Goal: Find contact information: Find contact information

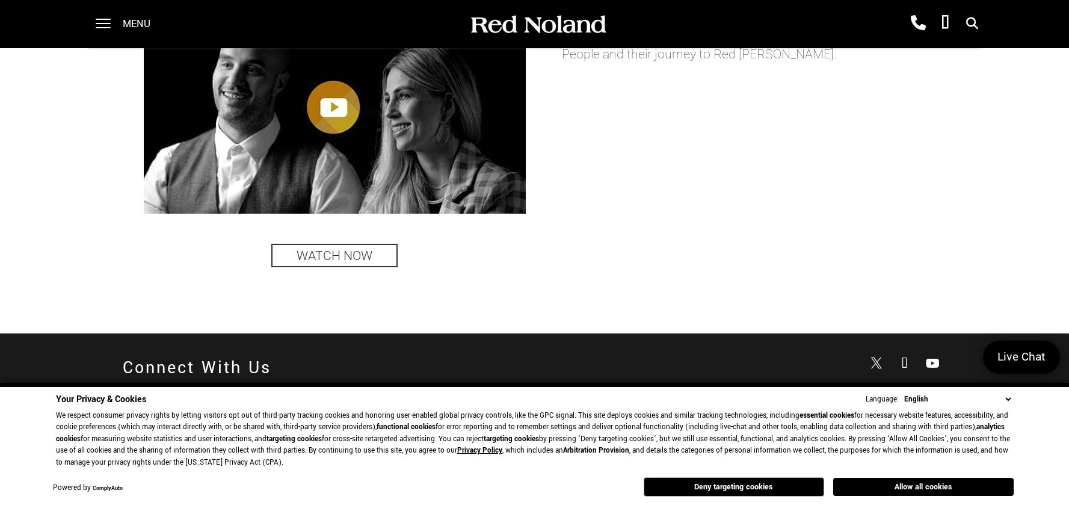
scroll to position [2772, 0]
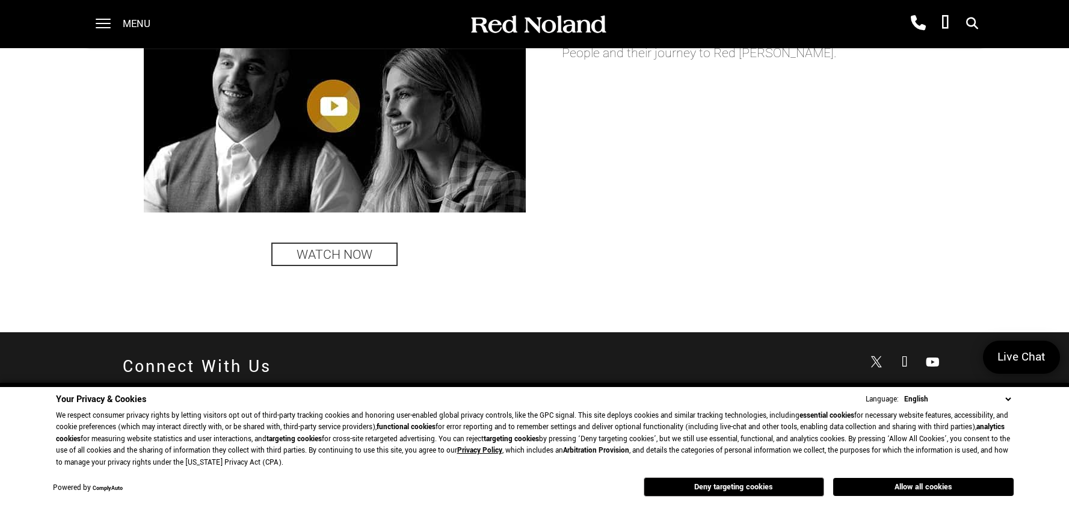
click at [1009, 399] on select "English Spanish / Español English / United Kingdom Korean / 한국어 Vietnamese / Ti…" at bounding box center [957, 399] width 112 height 13
click at [716, 484] on button "Deny targeting cookies" at bounding box center [734, 486] width 180 height 19
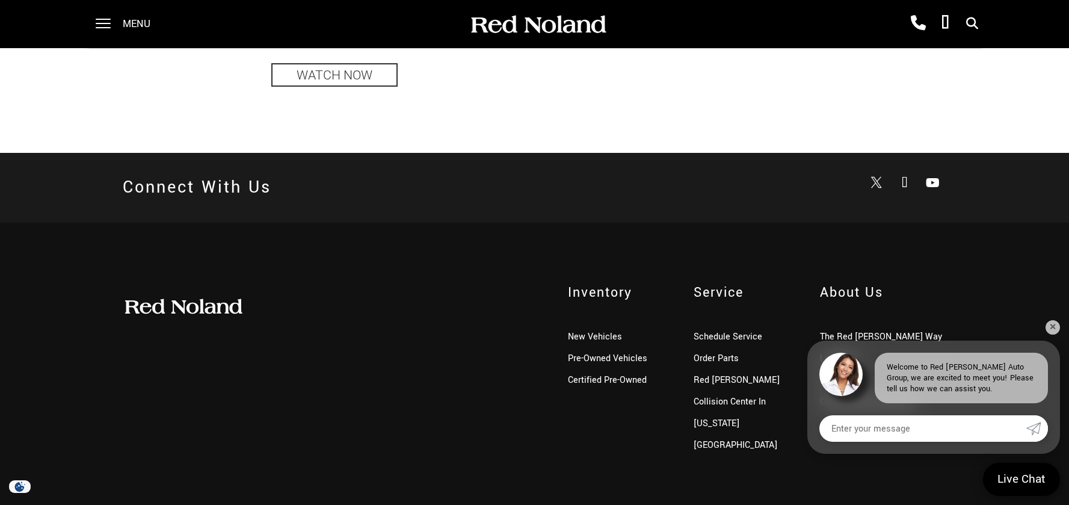
scroll to position [2967, 0]
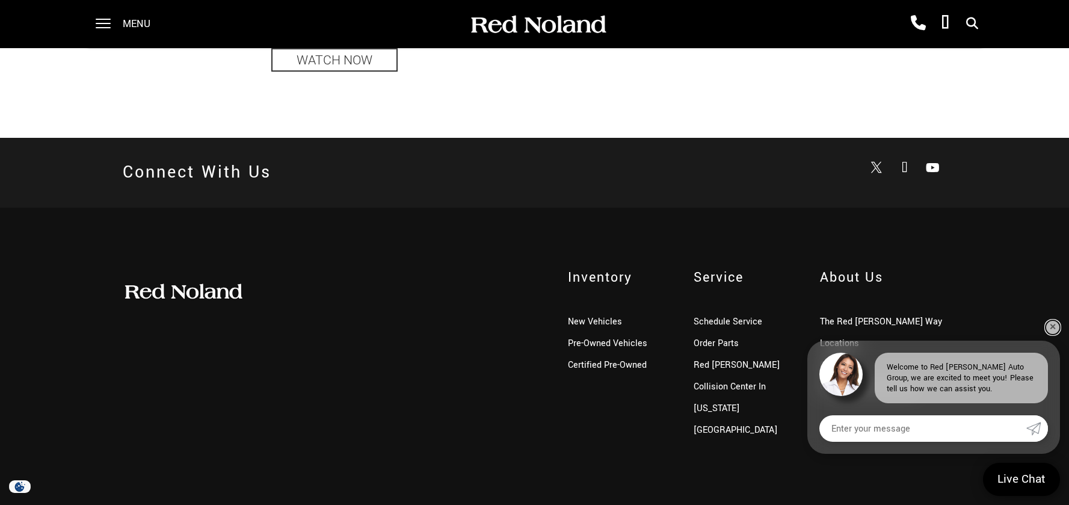
click at [1053, 328] on link "✕" at bounding box center [1052, 327] width 14 height 14
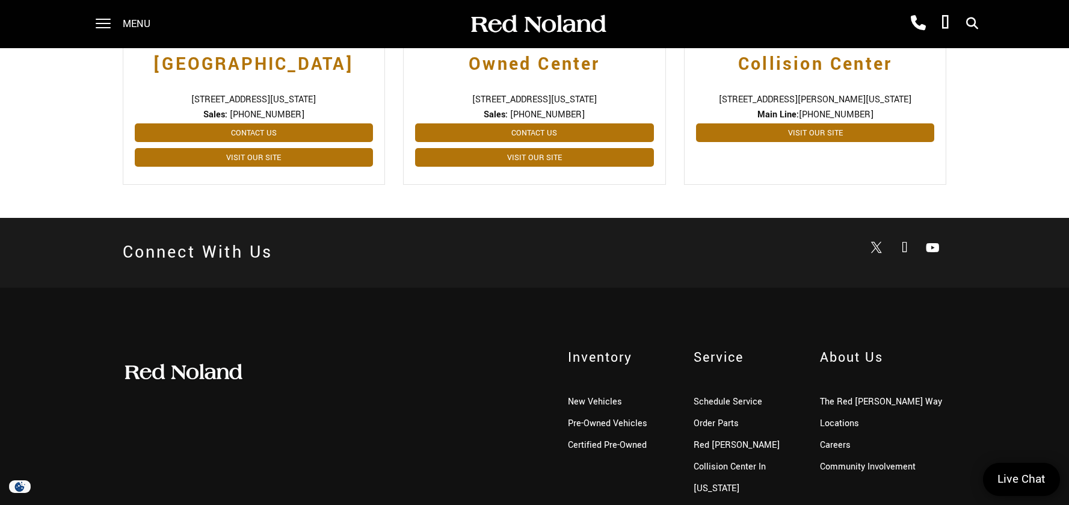
scroll to position [710, 0]
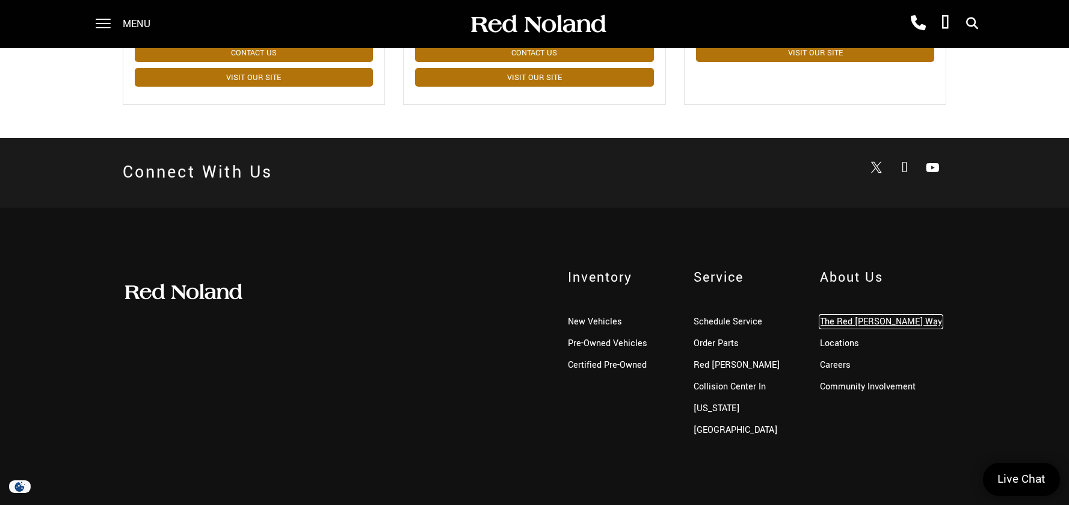
click at [847, 321] on link "The Red [PERSON_NAME] Way" at bounding box center [881, 321] width 122 height 13
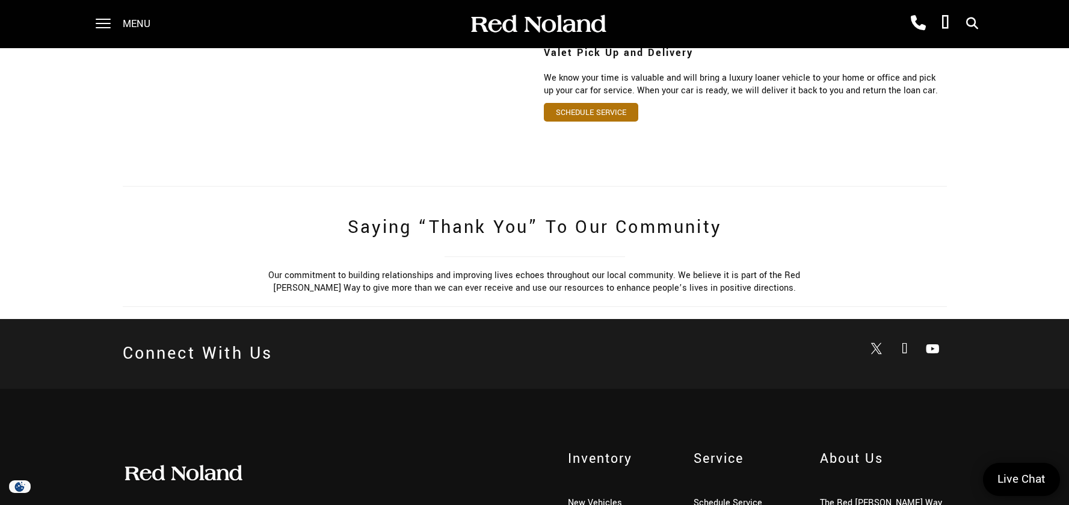
scroll to position [875, 0]
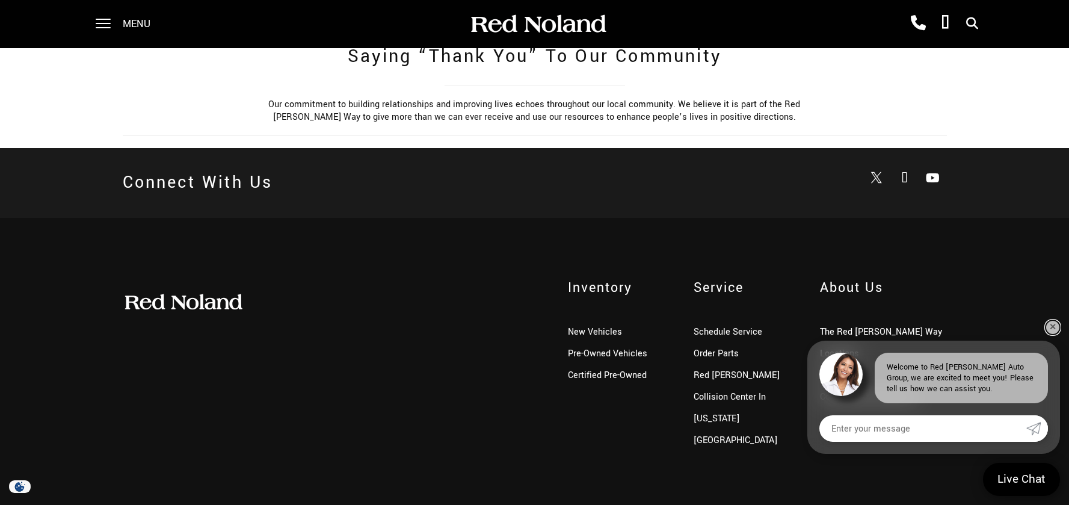
click at [1050, 329] on link "✕" at bounding box center [1052, 327] width 14 height 14
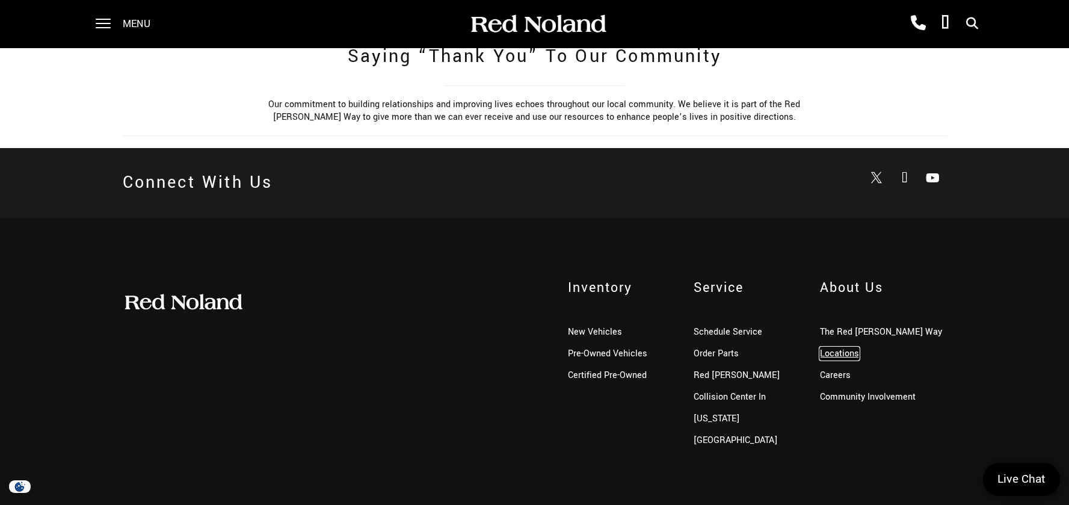
click at [825, 347] on link "Locations" at bounding box center [839, 353] width 39 height 13
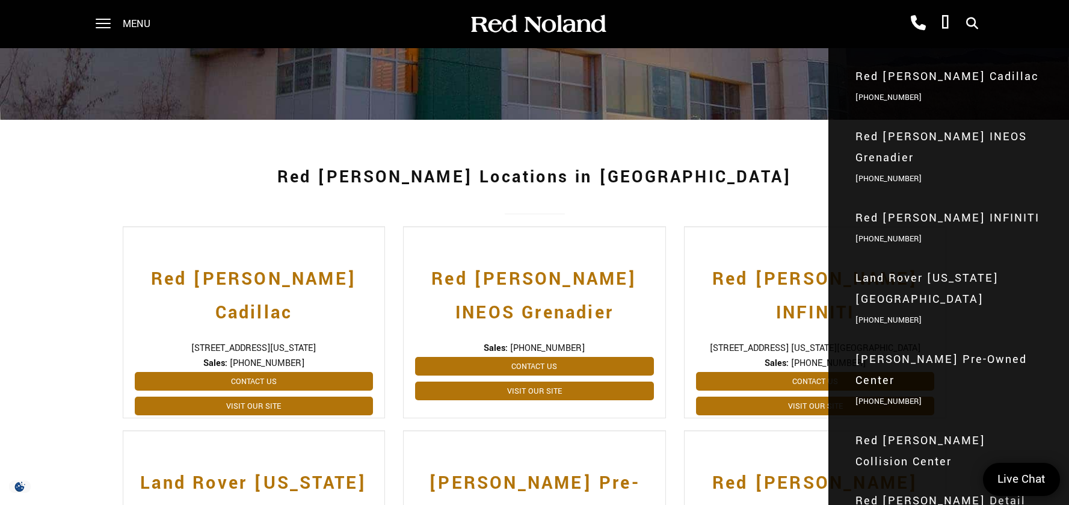
scroll to position [241, 0]
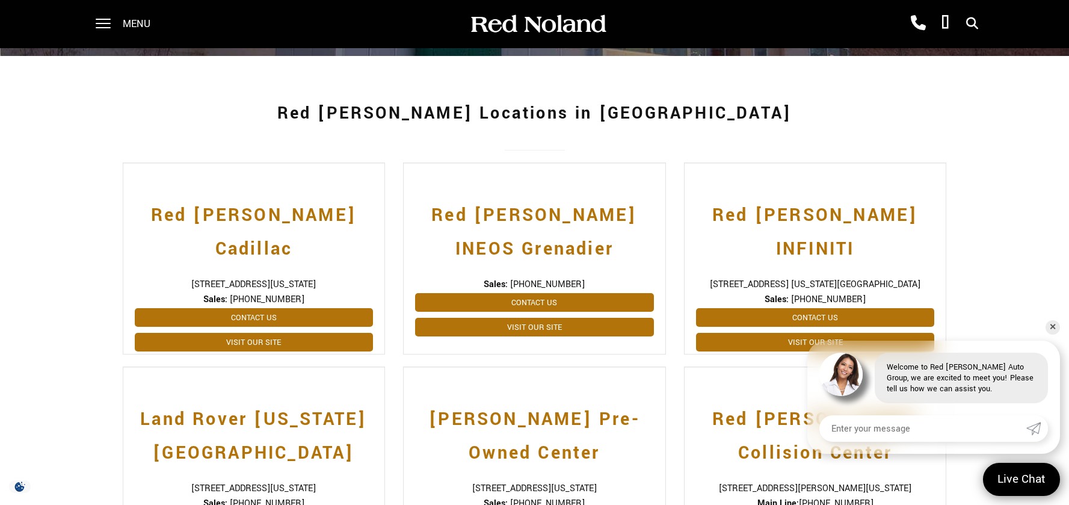
click at [93, 22] on div at bounding box center [97, 24] width 27 height 48
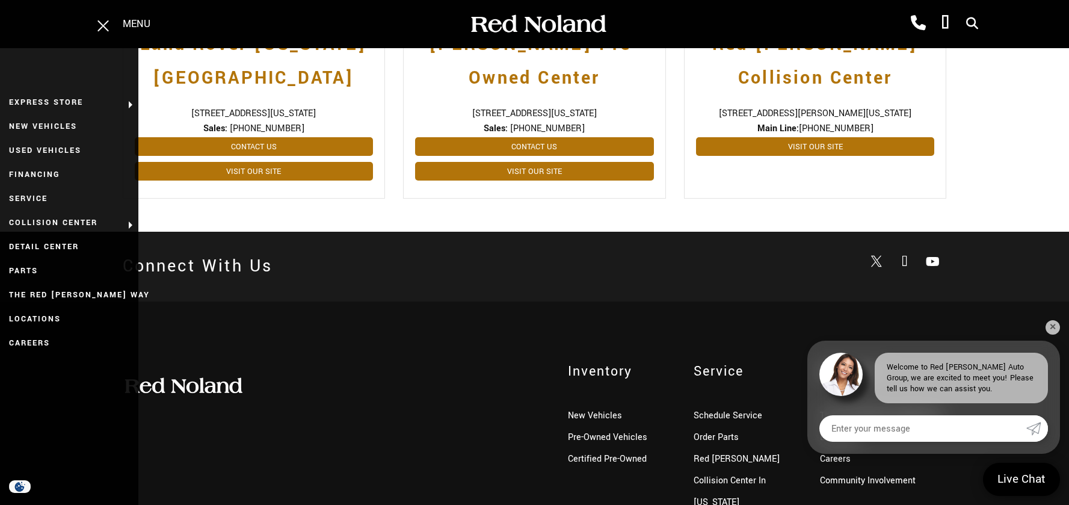
scroll to position [710, 0]
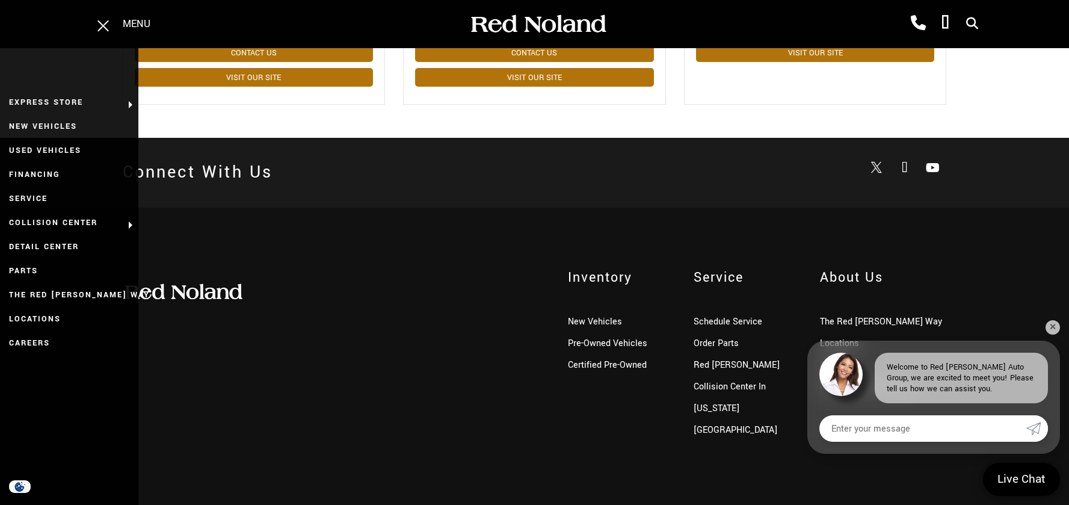
click at [397, 351] on div "Inventory New Vehicles Pre-Owned Vehicles Certified Pre-Owned Service Schedule …" at bounding box center [535, 354] width 842 height 173
click at [1051, 326] on link "✕" at bounding box center [1052, 327] width 14 height 14
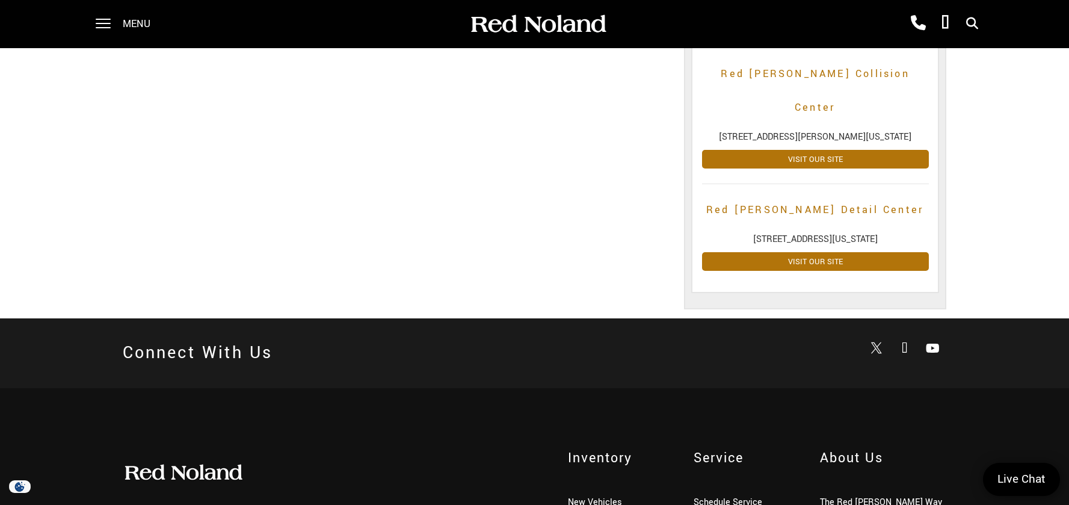
scroll to position [794, 0]
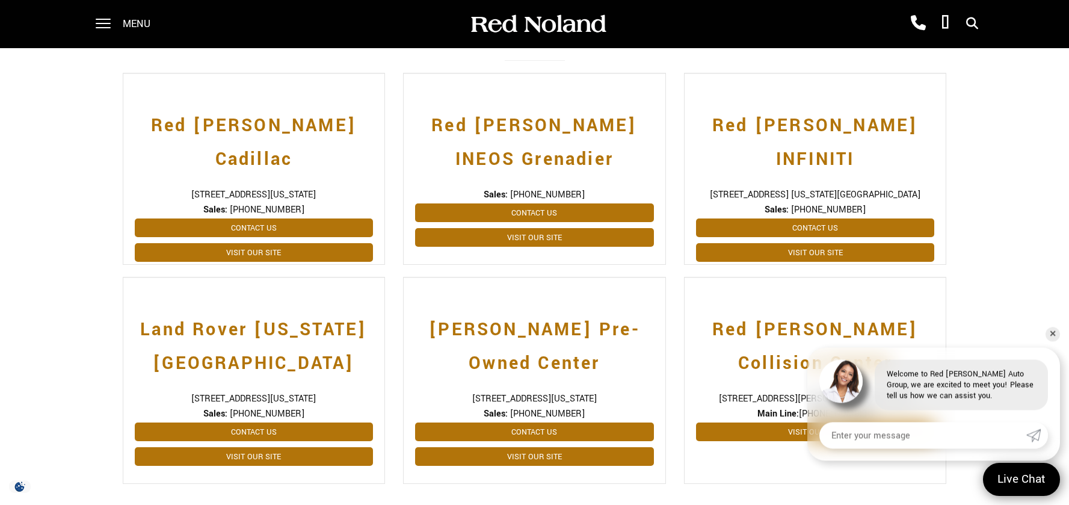
scroll to position [358, 0]
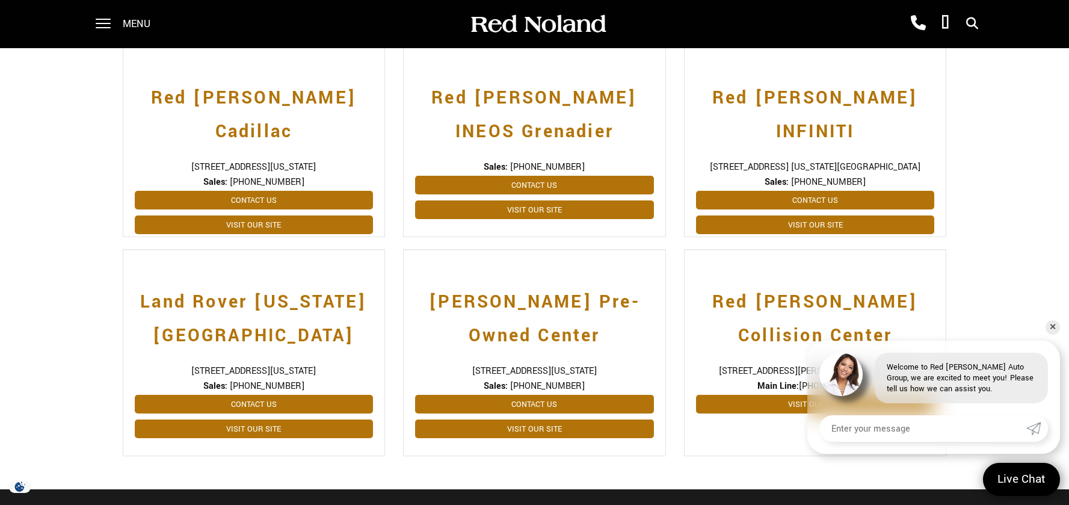
drag, startPoint x: 237, startPoint y: 155, endPoint x: 321, endPoint y: 156, distance: 84.2
click at [321, 176] on span "Sales: (719) 633-4633" at bounding box center [254, 182] width 239 height 13
copy span "[PHONE_NUMBER]"
copy span "990 Motor City Dr"
drag, startPoint x: 158, startPoint y: 146, endPoint x: 226, endPoint y: 144, distance: 68.6
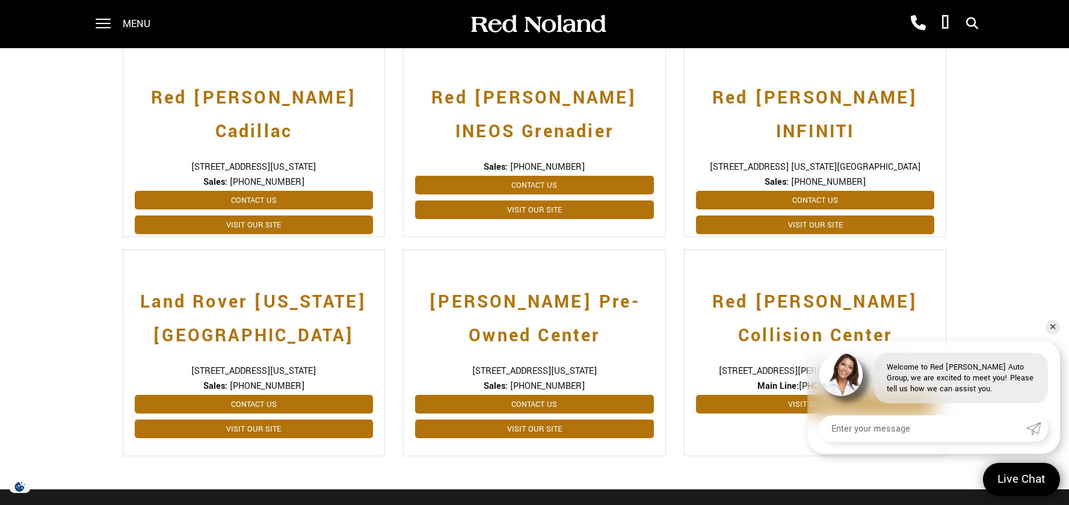
click at [226, 161] on span "[STREET_ADDRESS][US_STATE]" at bounding box center [254, 167] width 239 height 13
drag, startPoint x: 242, startPoint y: 140, endPoint x: 307, endPoint y: 138, distance: 65.0
click at [307, 161] on span "[STREET_ADDRESS][US_STATE]" at bounding box center [254, 167] width 239 height 13
copy span "Colorado Springs"
click at [327, 161] on span "[STREET_ADDRESS][US_STATE]" at bounding box center [254, 167] width 239 height 13
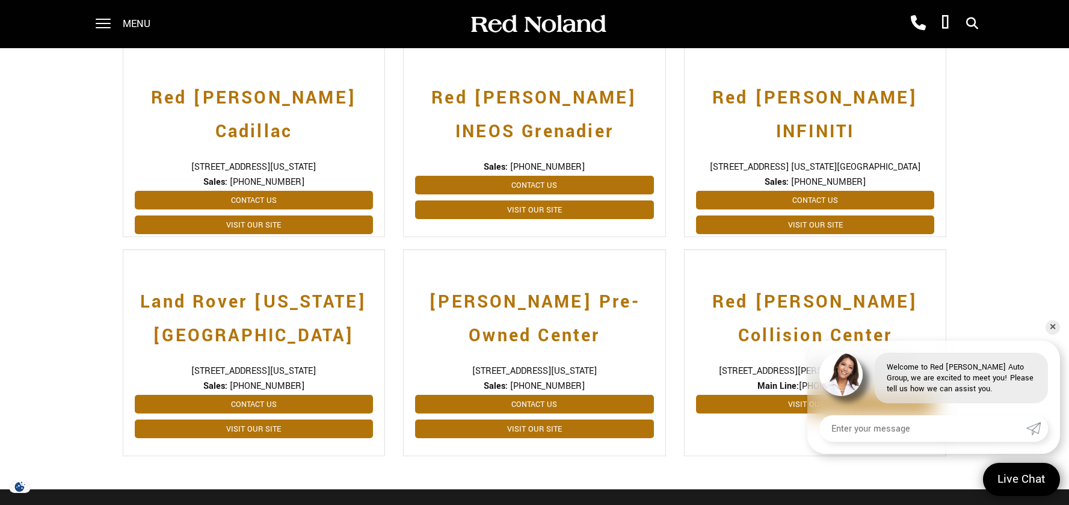
drag, startPoint x: 327, startPoint y: 141, endPoint x: 377, endPoint y: 144, distance: 49.4
click at [377, 144] on div "Red Noland Cadillac 990 Motor City Drive, Colorado Springs, CO 80905 Sales: (71…" at bounding box center [254, 141] width 263 height 192
copy div "80905"
click at [496, 25] on img at bounding box center [538, 24] width 138 height 21
